Goal: Task Accomplishment & Management: Complete application form

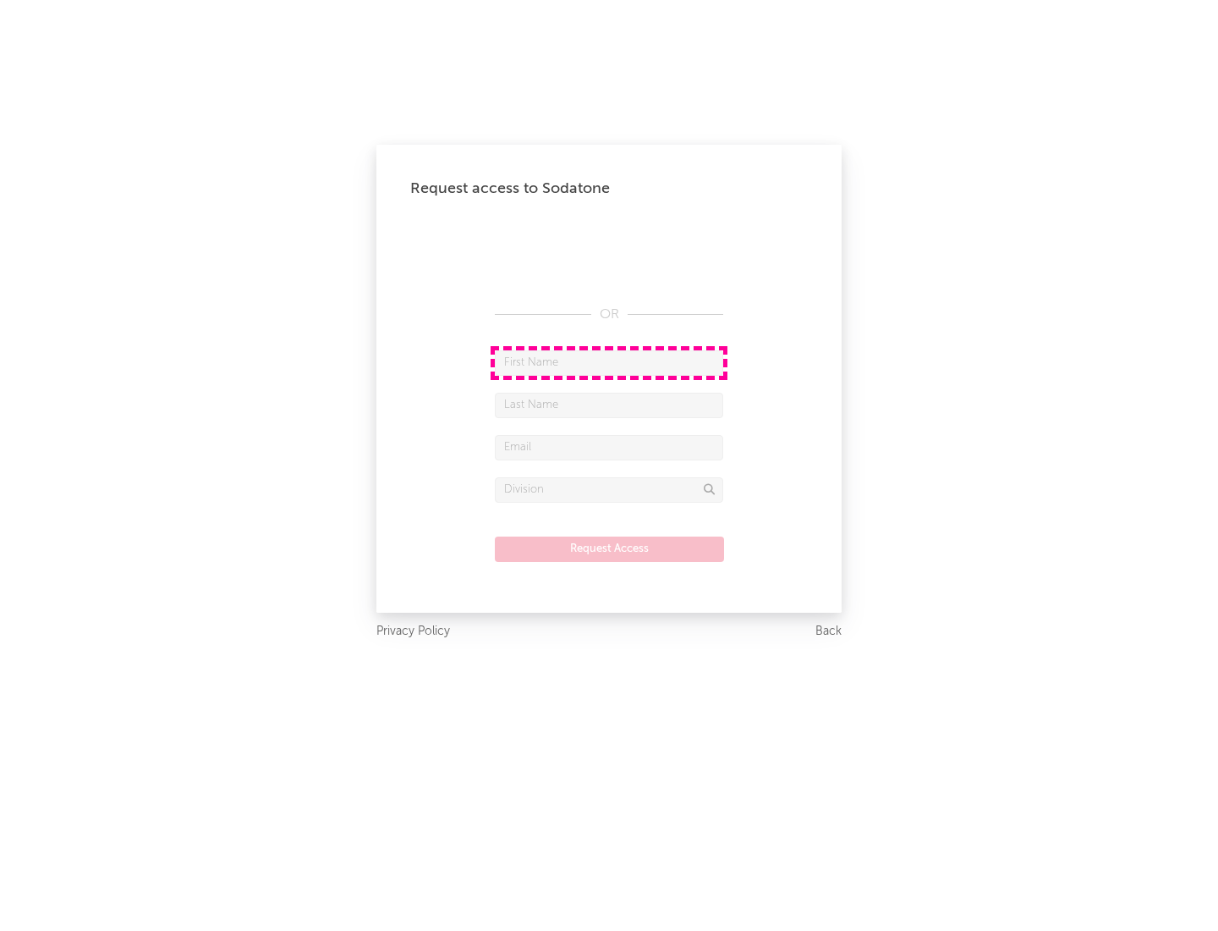
click at [609, 362] on input "text" at bounding box center [609, 362] width 228 height 25
type input "[PERSON_NAME]"
click at [609, 404] on input "text" at bounding box center [609, 405] width 228 height 25
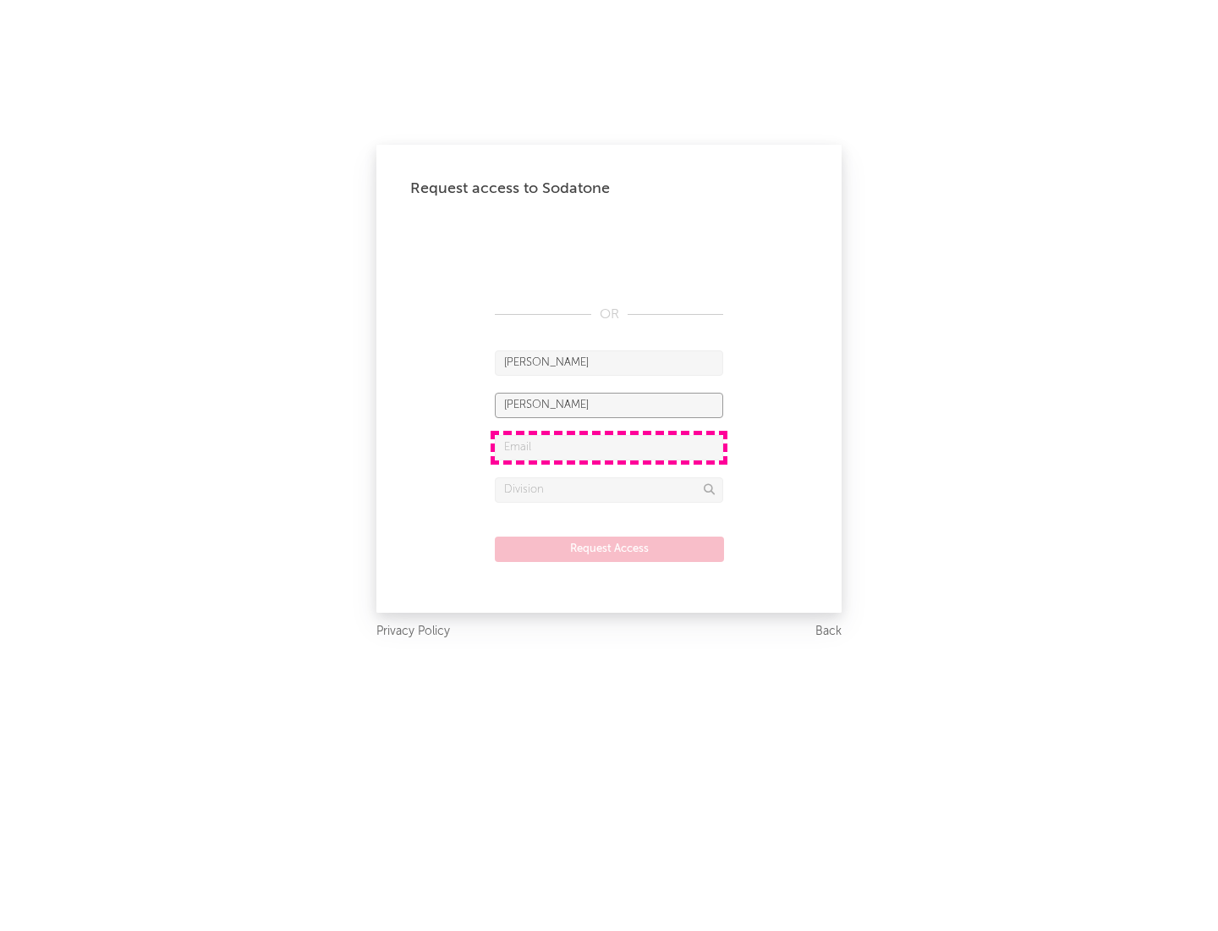
type input "[PERSON_NAME]"
click at [609, 447] on input "text" at bounding box center [609, 447] width 228 height 25
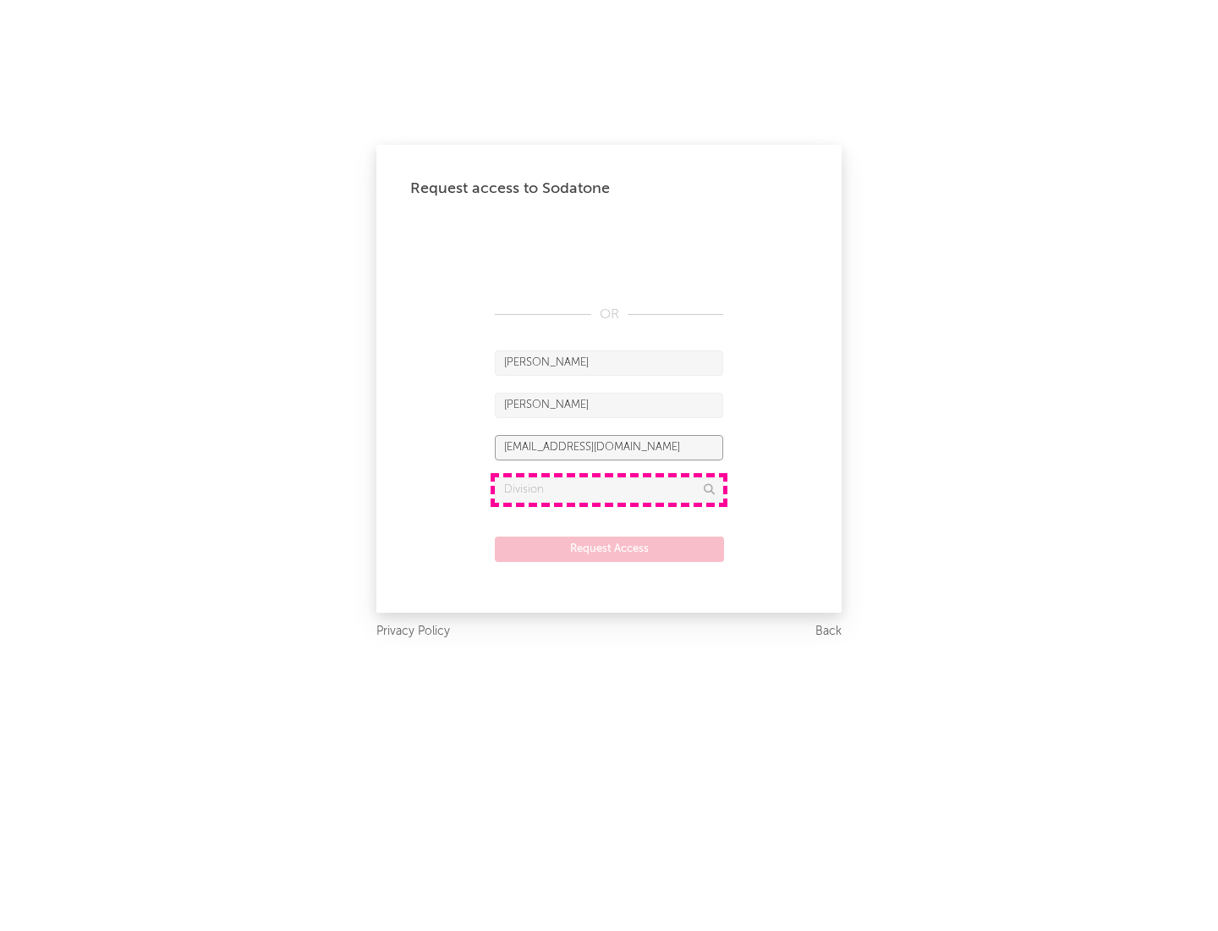
type input "[EMAIL_ADDRESS][DOMAIN_NAME]"
click at [609, 489] on input "text" at bounding box center [609, 489] width 228 height 25
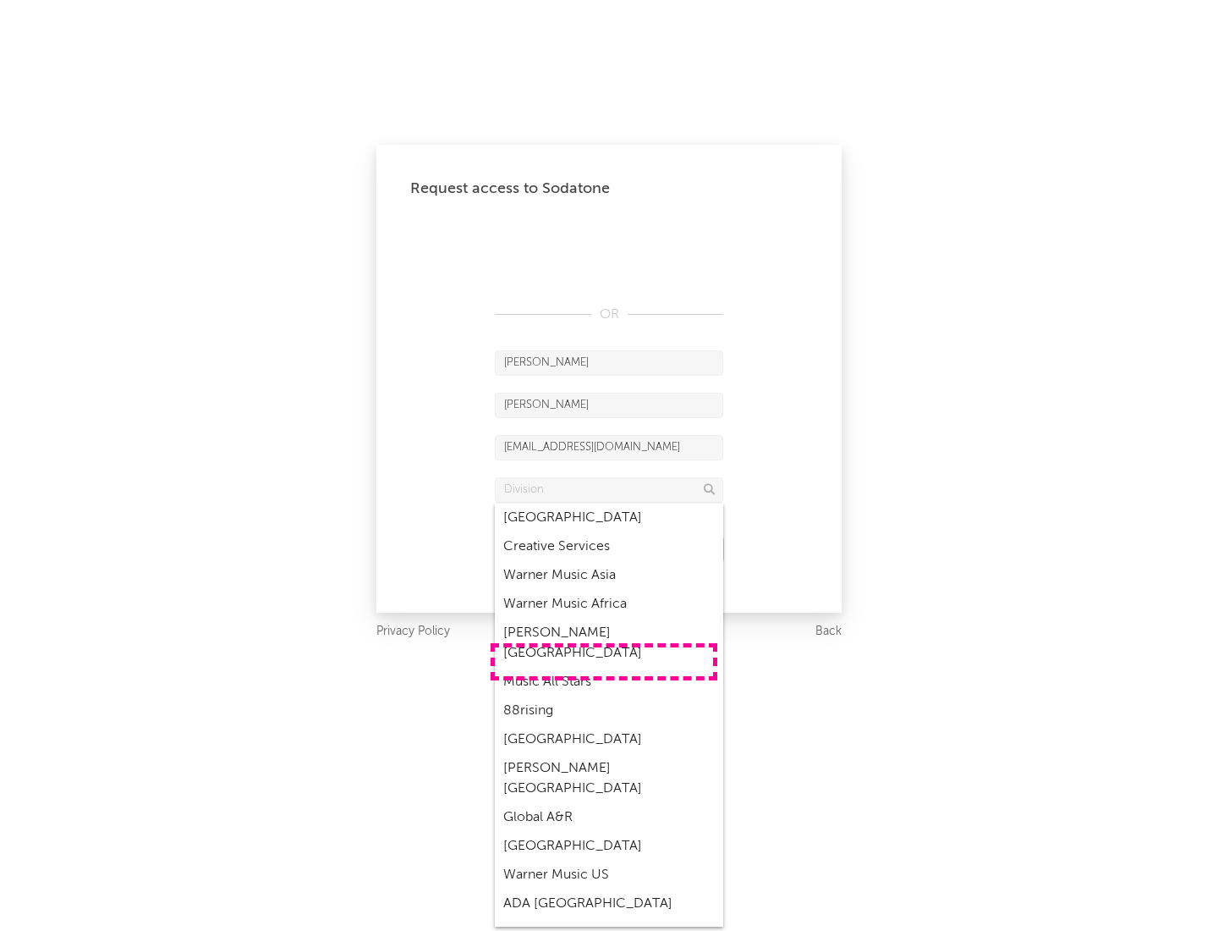
click at [604, 668] on div "Music All Stars" at bounding box center [609, 682] width 228 height 29
type input "Music All Stars"
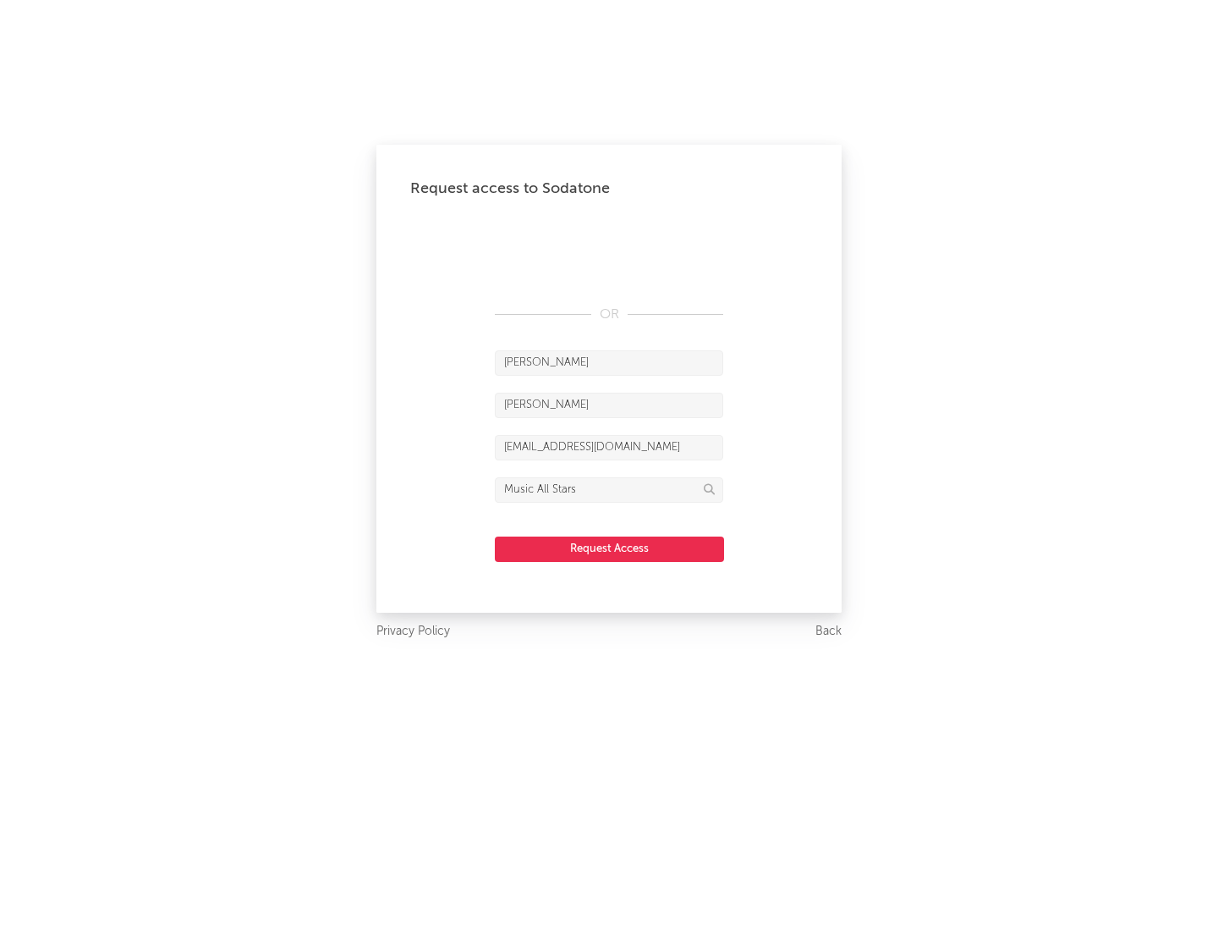
click at [609, 548] on button "Request Access" at bounding box center [609, 548] width 229 height 25
